Goal: Transaction & Acquisition: Download file/media

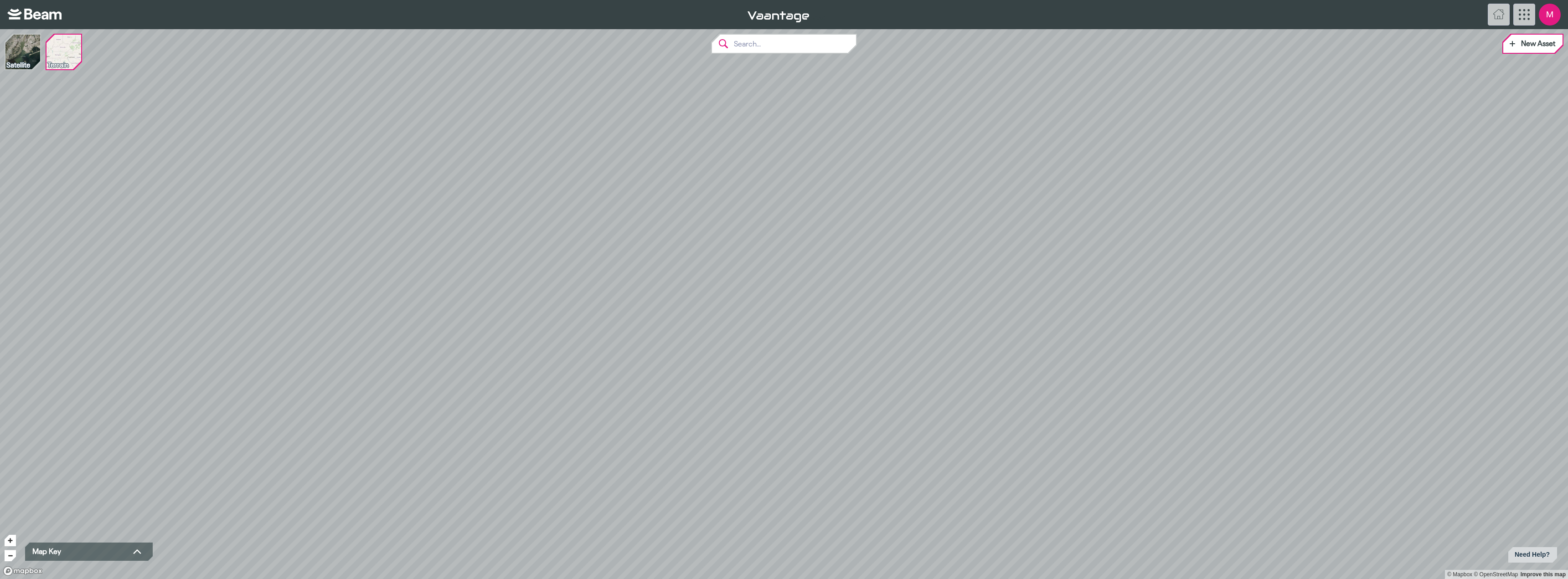
click at [62, 60] on img at bounding box center [63, 51] width 35 height 35
click at [1530, 12] on icon "App Menu" at bounding box center [1524, 14] width 11 height 11
click at [1544, 42] on icon at bounding box center [1541, 45] width 9 height 9
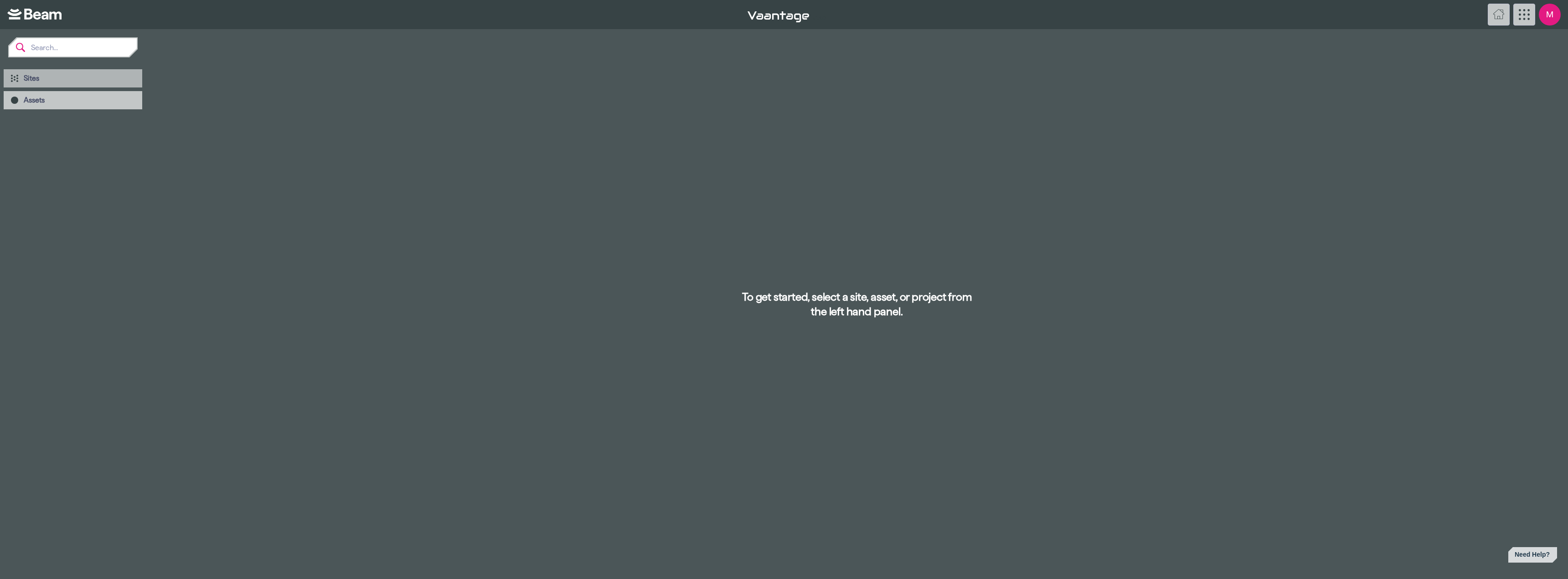
click at [20, 78] on div "Sites" at bounding box center [73, 78] width 138 height 18
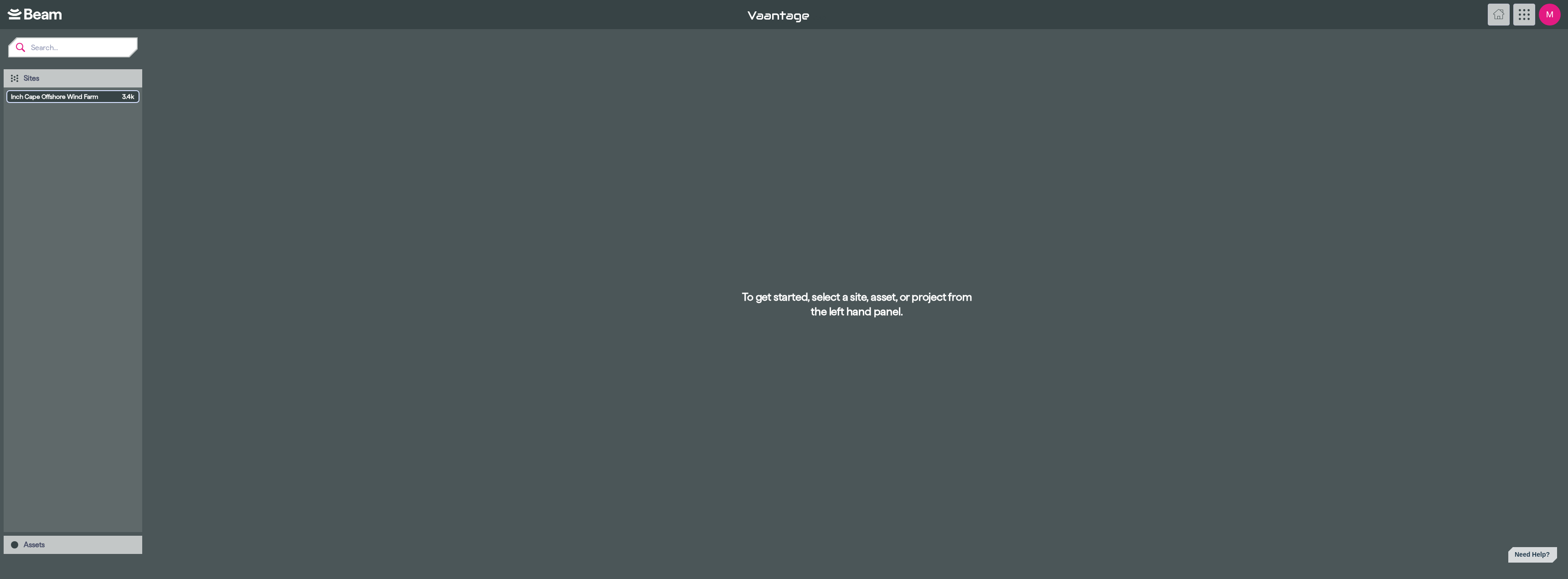
click at [25, 95] on span "Inch Cape Offshore Wind Farm" at bounding box center [64, 96] width 108 height 9
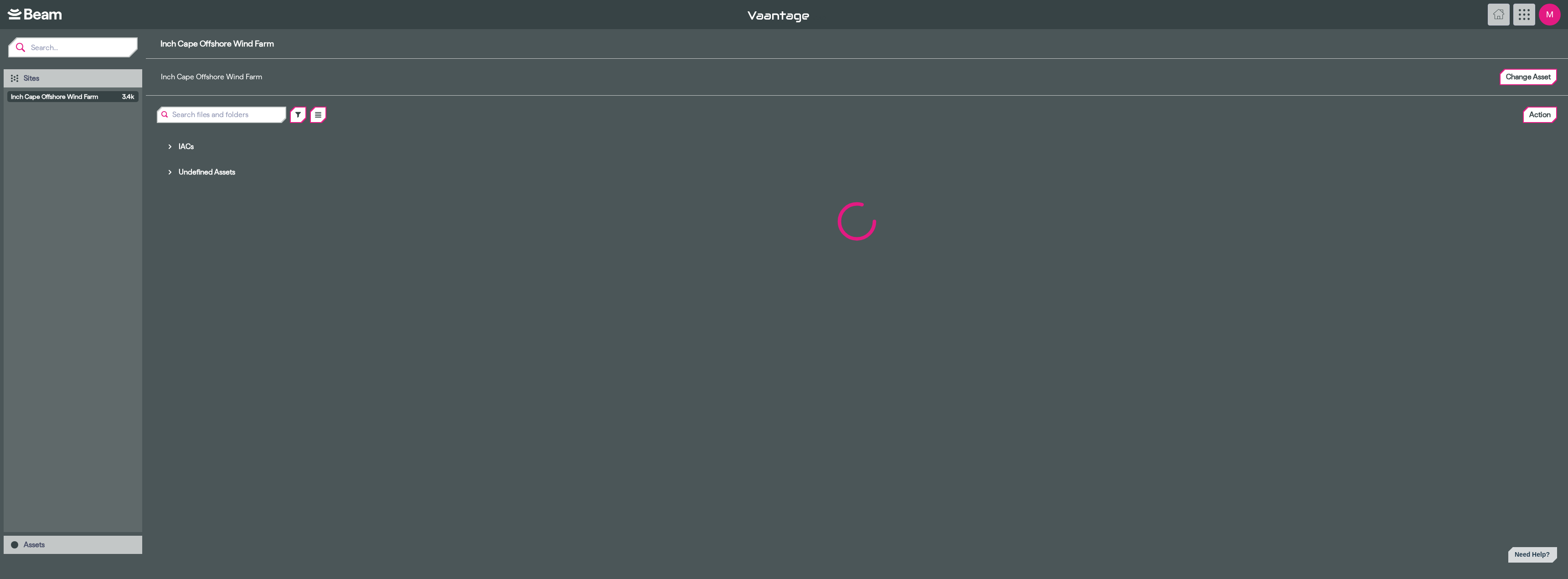
click at [168, 172] on div "Main browser view" at bounding box center [858, 221] width 1423 height 182
click at [169, 147] on div "Main browser view" at bounding box center [858, 221] width 1423 height 182
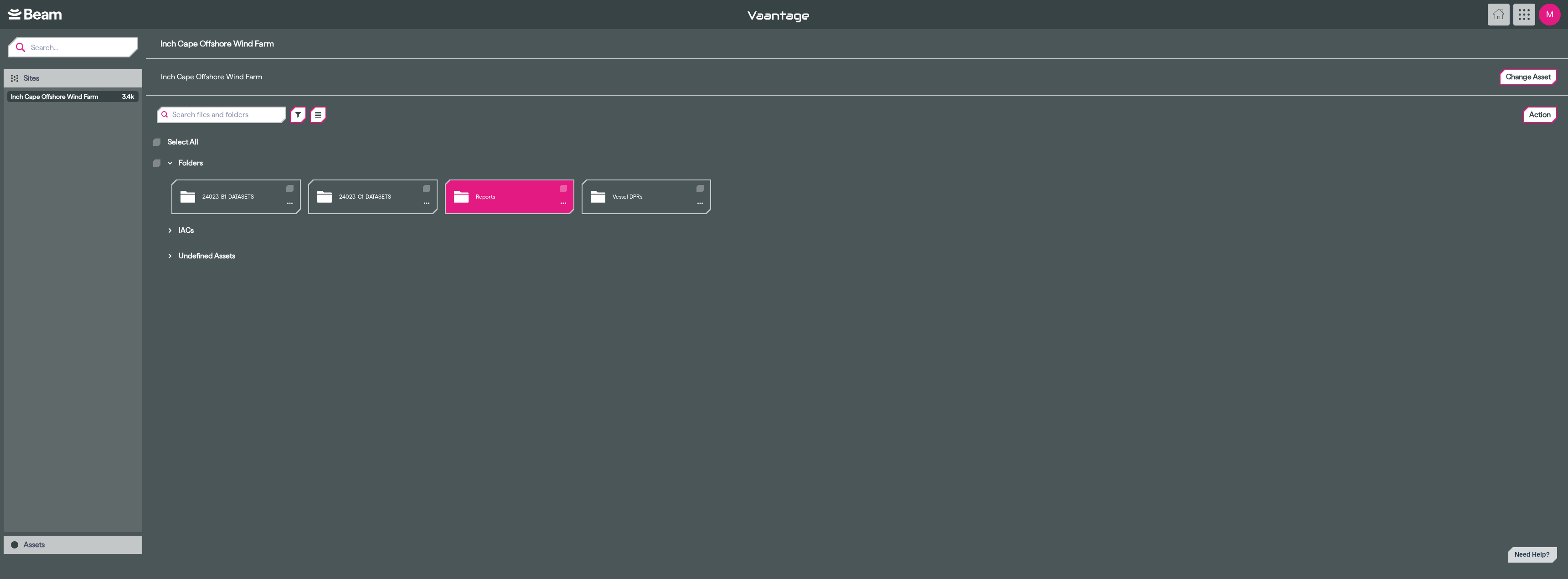
click at [514, 198] on div "Reports" at bounding box center [509, 196] width 127 height 33
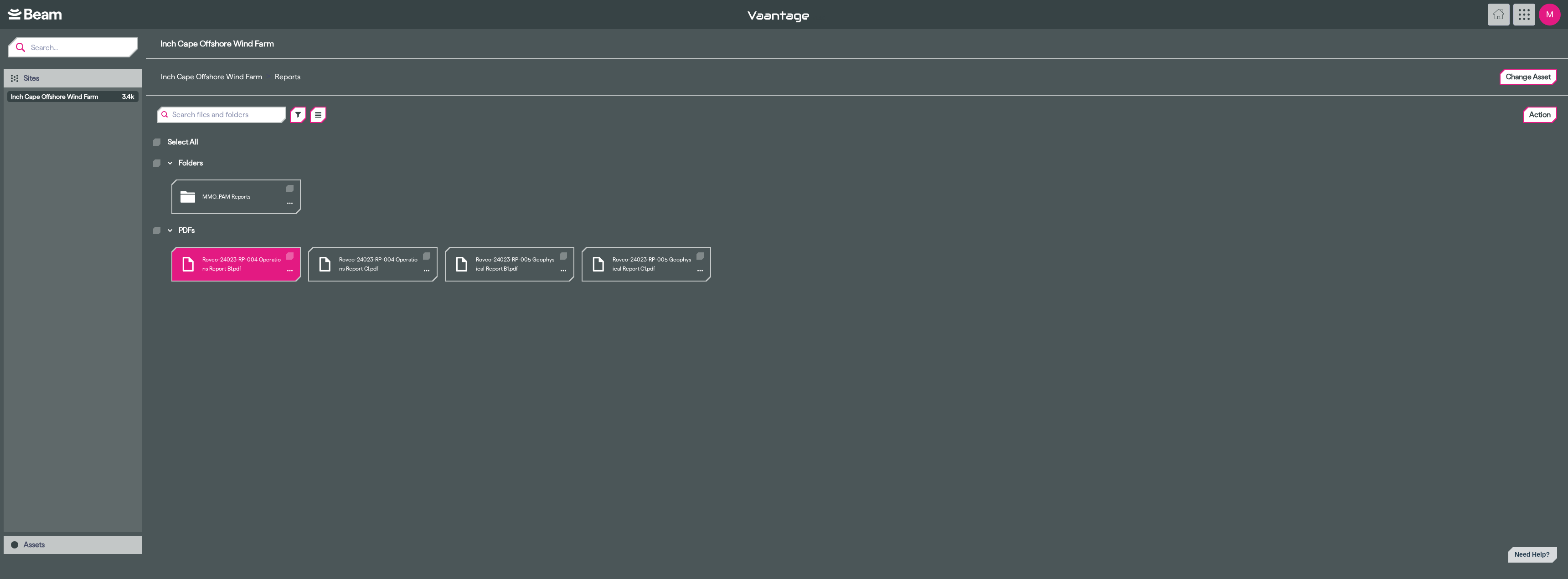
click at [230, 259] on div "Rovco-24023-RP-004 Operations Report B1.pdf" at bounding box center [236, 263] width 127 height 33
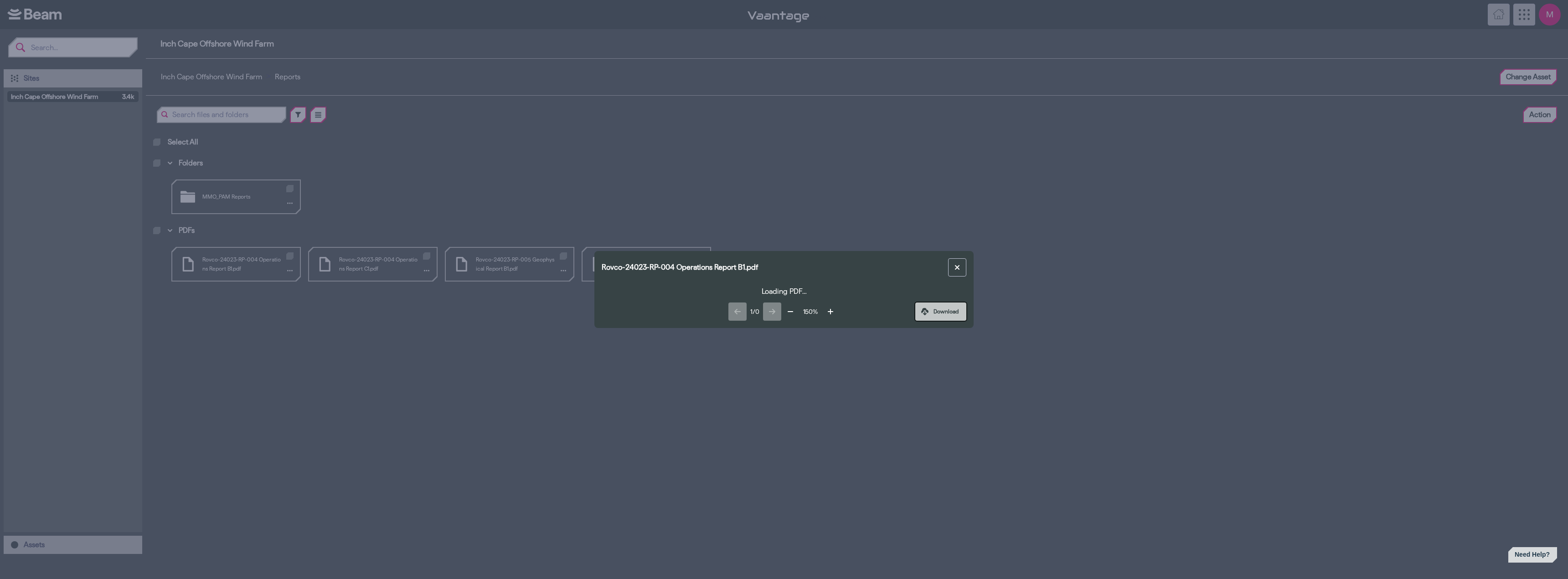
click at [947, 314] on link "Download" at bounding box center [941, 312] width 51 height 18
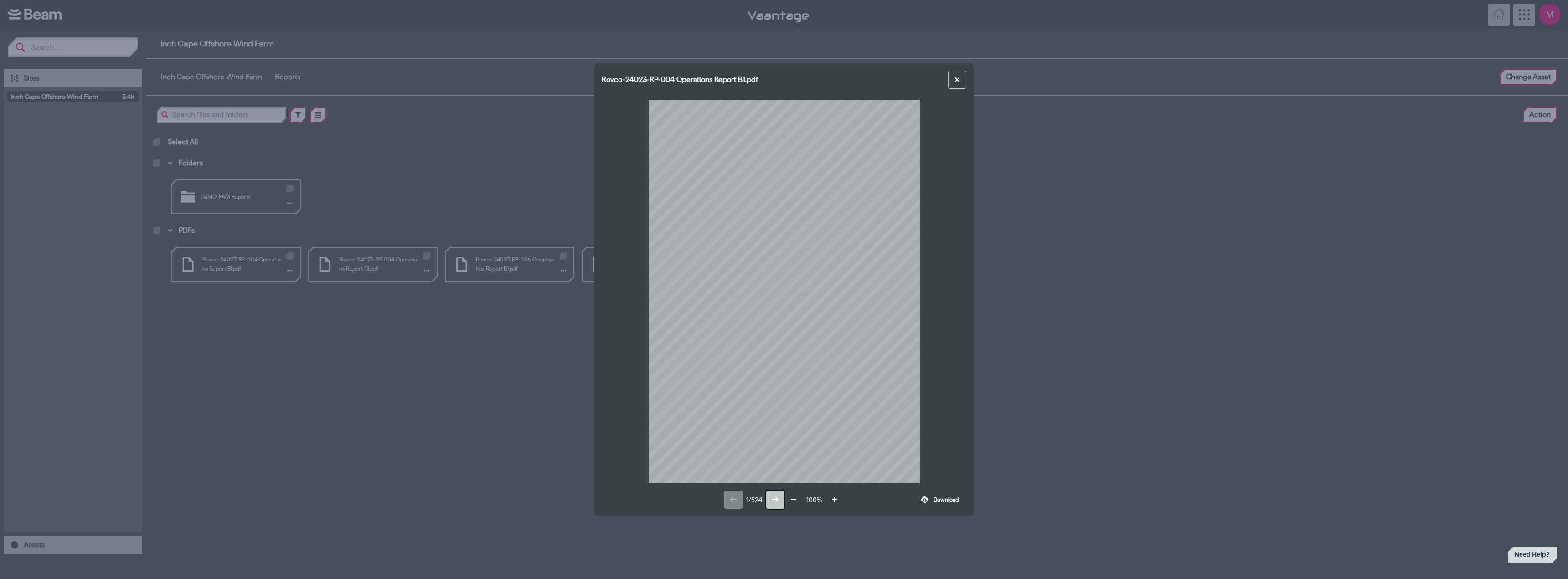
click at [772, 501] on button at bounding box center [776, 500] width 18 height 18
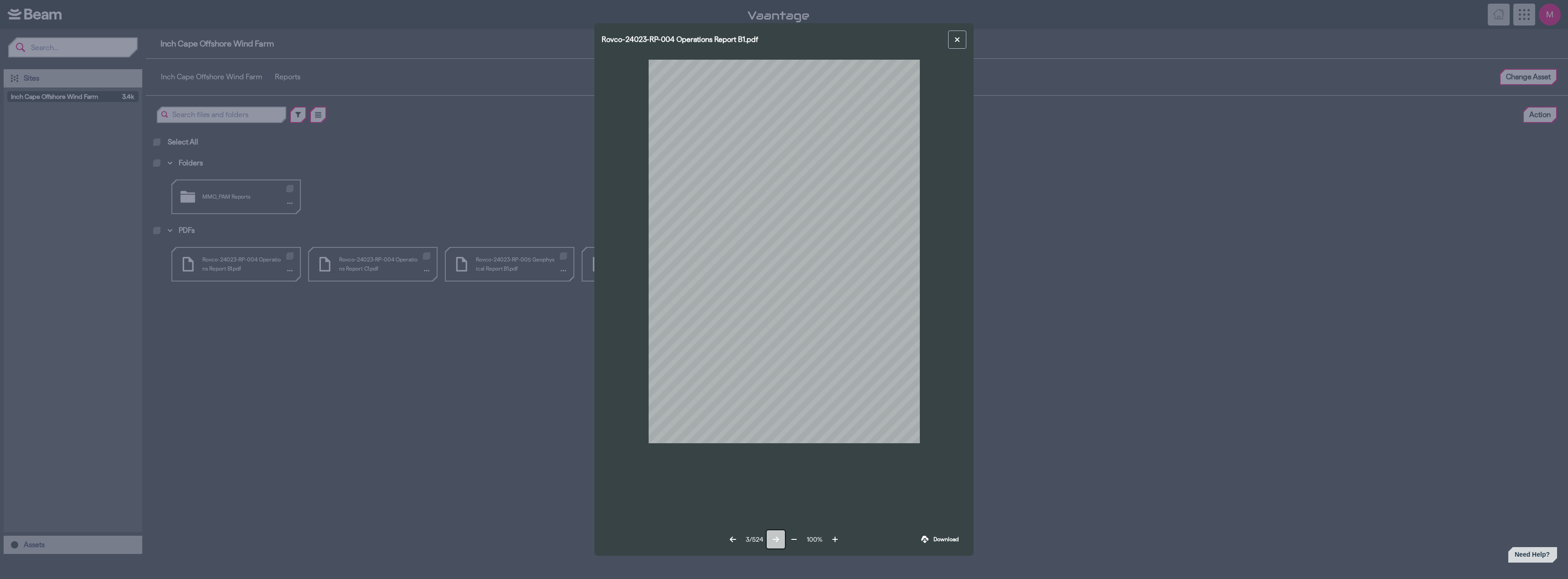
click at [784, 537] on button at bounding box center [776, 540] width 18 height 18
click at [784, 537] on button at bounding box center [777, 540] width 18 height 18
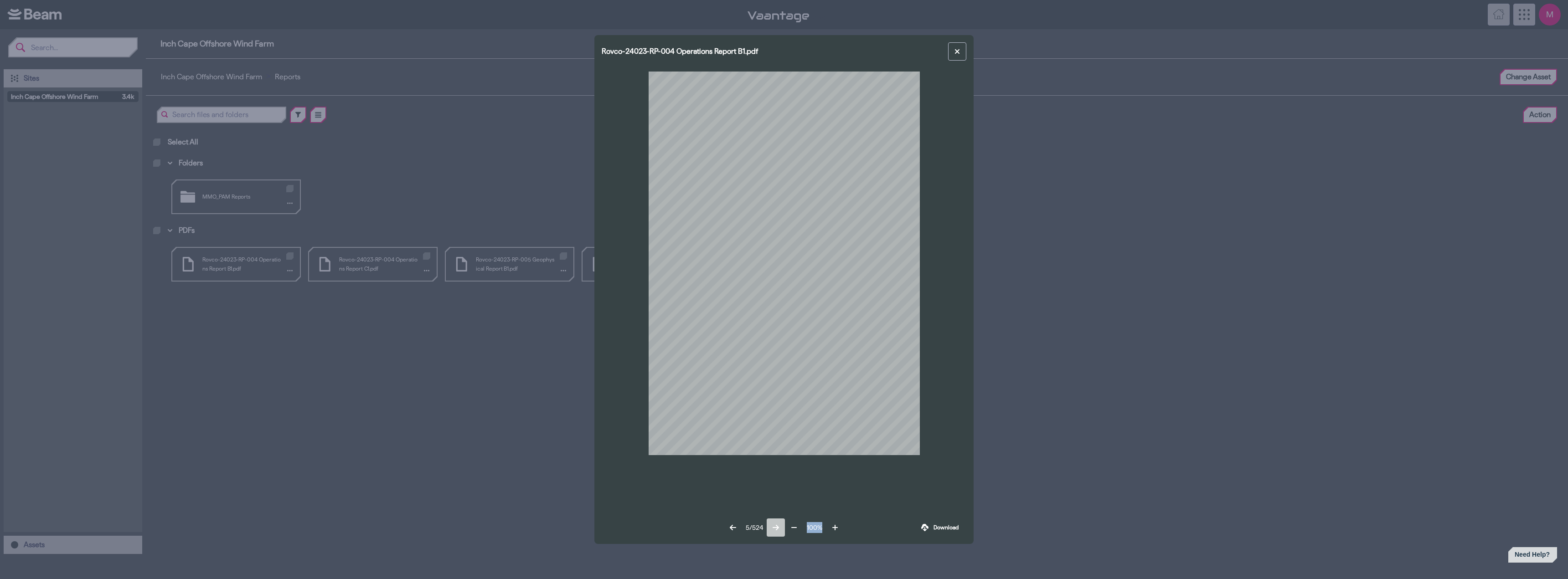
click at [784, 537] on div "Rovco-24023-RP-004 Operations Report B1.pdf Page 5 of 33 Operations Report R OV…" at bounding box center [784, 290] width 379 height 509
click at [777, 537] on div "Rovco-24023-RP-004 Operations Report B1.pdf Page 5 of 33 Operations Report R OV…" at bounding box center [784, 290] width 379 height 509
click at [778, 529] on icon at bounding box center [776, 527] width 7 height 7
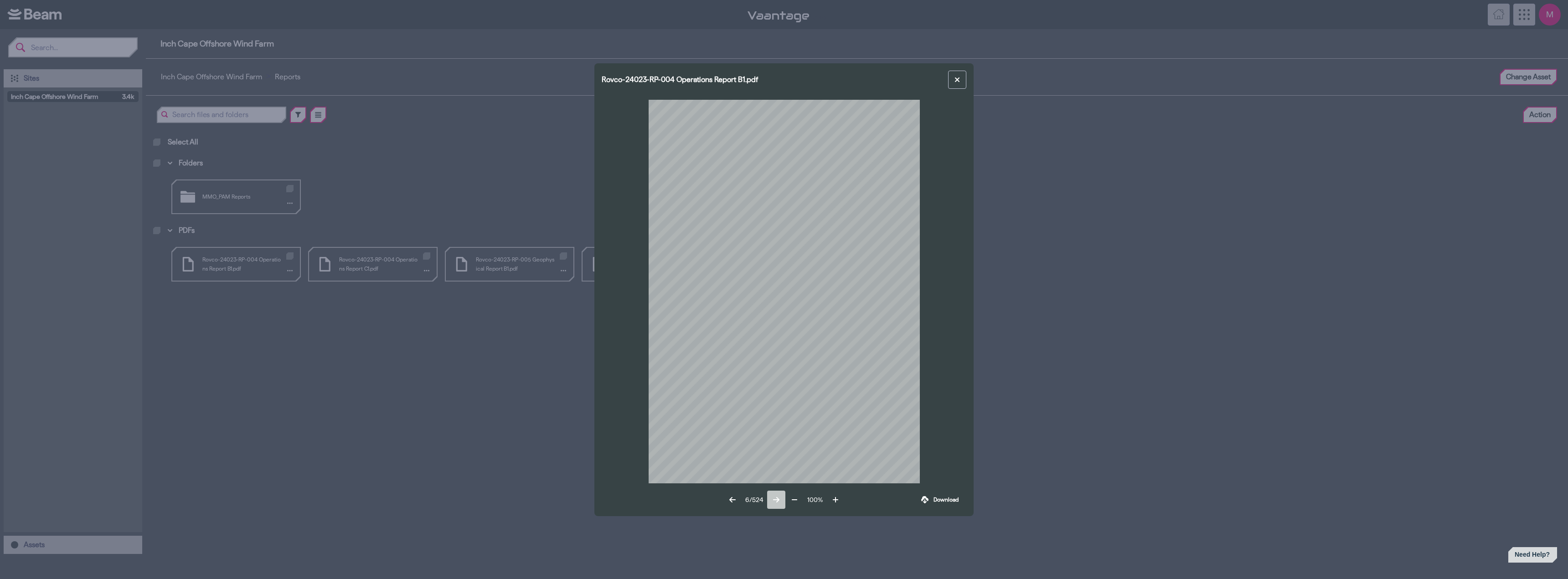
click at [778, 529] on div "Rovco-24023-RP-004 Operations Report B1.pdf Page 6 of 33 Operations Report R OV…" at bounding box center [784, 289] width 1568 height 579
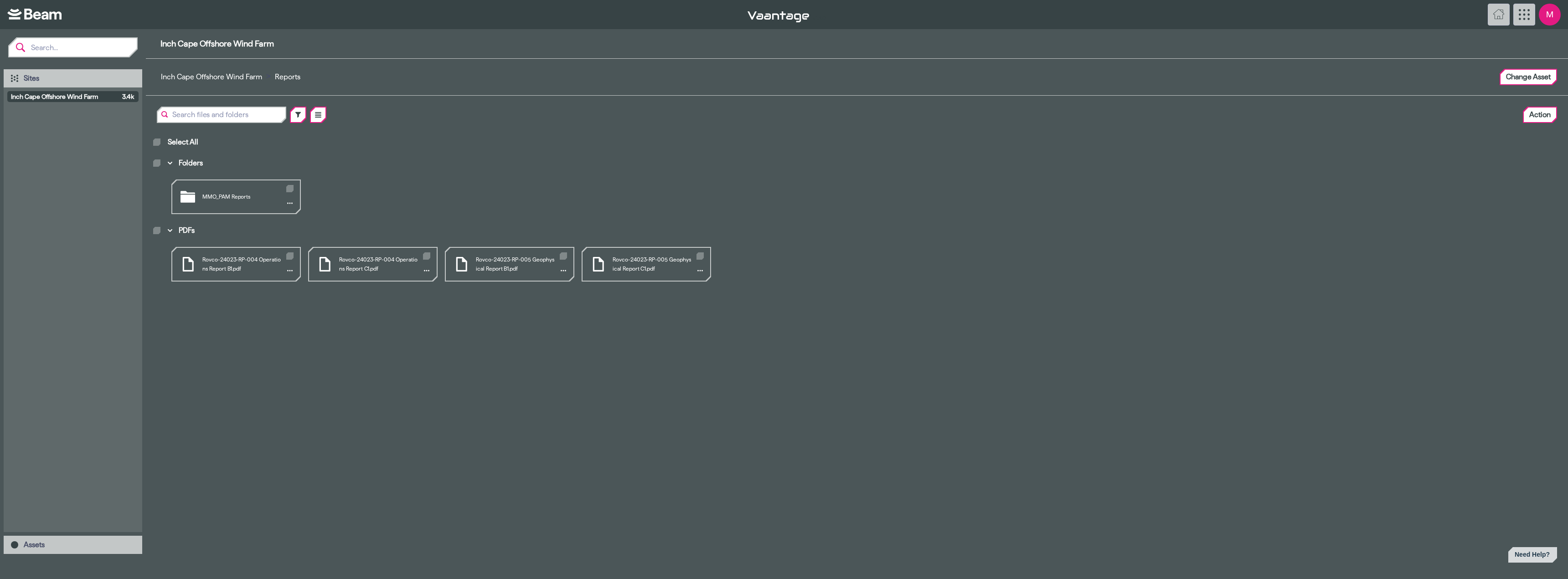
click at [778, 530] on div "Inch Cape Offshore Wind Farm Inch Cape Offshore Wind Farm > Reports Change Asse…" at bounding box center [858, 305] width 1423 height 550
click at [369, 261] on div "Rovco-24023-RP-004 Operations Report C1.pdf" at bounding box center [372, 263] width 127 height 33
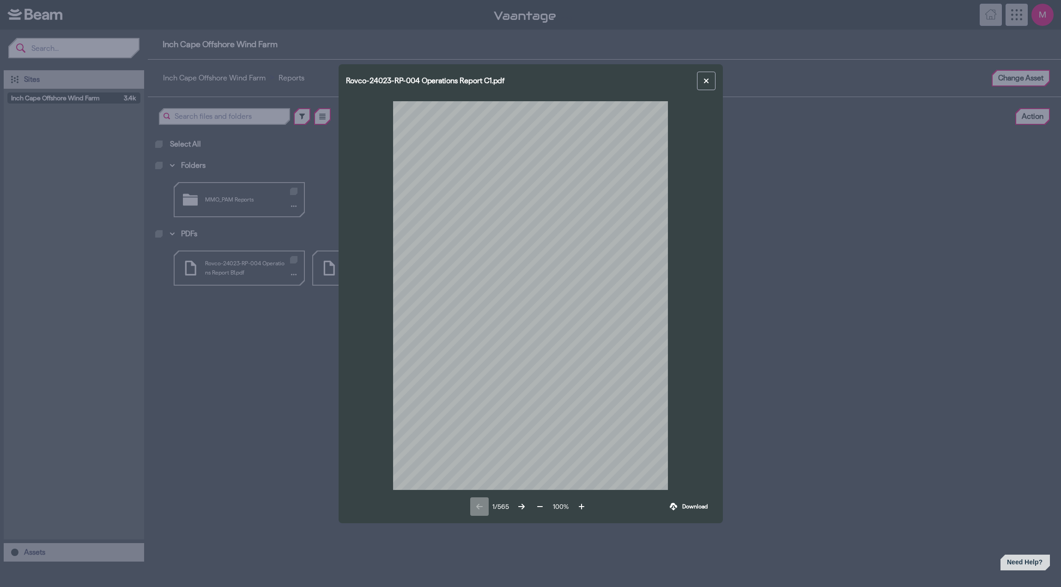
click at [707, 74] on button at bounding box center [706, 81] width 18 height 18
